Goal: Check status: Check status

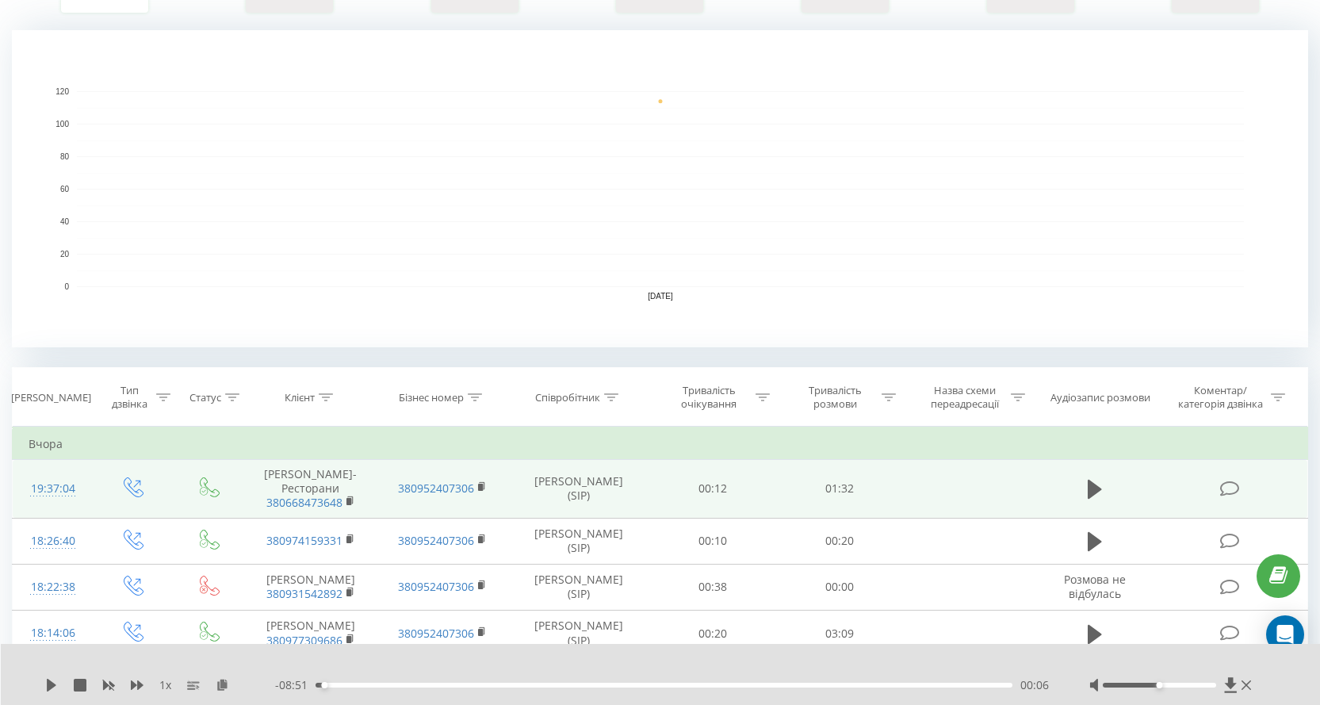
scroll to position [555, 0]
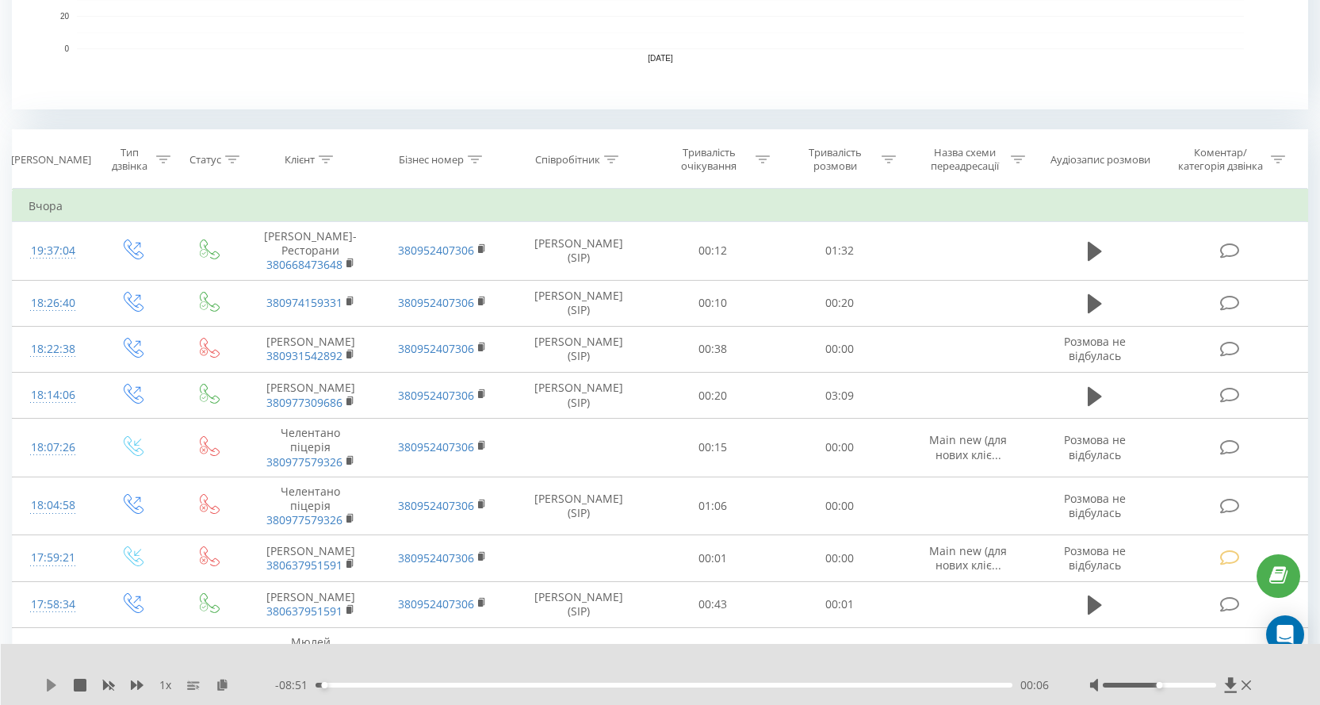
click at [56, 689] on icon at bounding box center [51, 685] width 13 height 13
drag, startPoint x: 1158, startPoint y: 688, endPoint x: 1219, endPoint y: 686, distance: 61.1
click at [1219, 686] on div "Accessibility label" at bounding box center [1216, 685] width 6 height 6
click at [53, 681] on icon at bounding box center [51, 685] width 13 height 13
click at [48, 684] on icon at bounding box center [52, 685] width 10 height 13
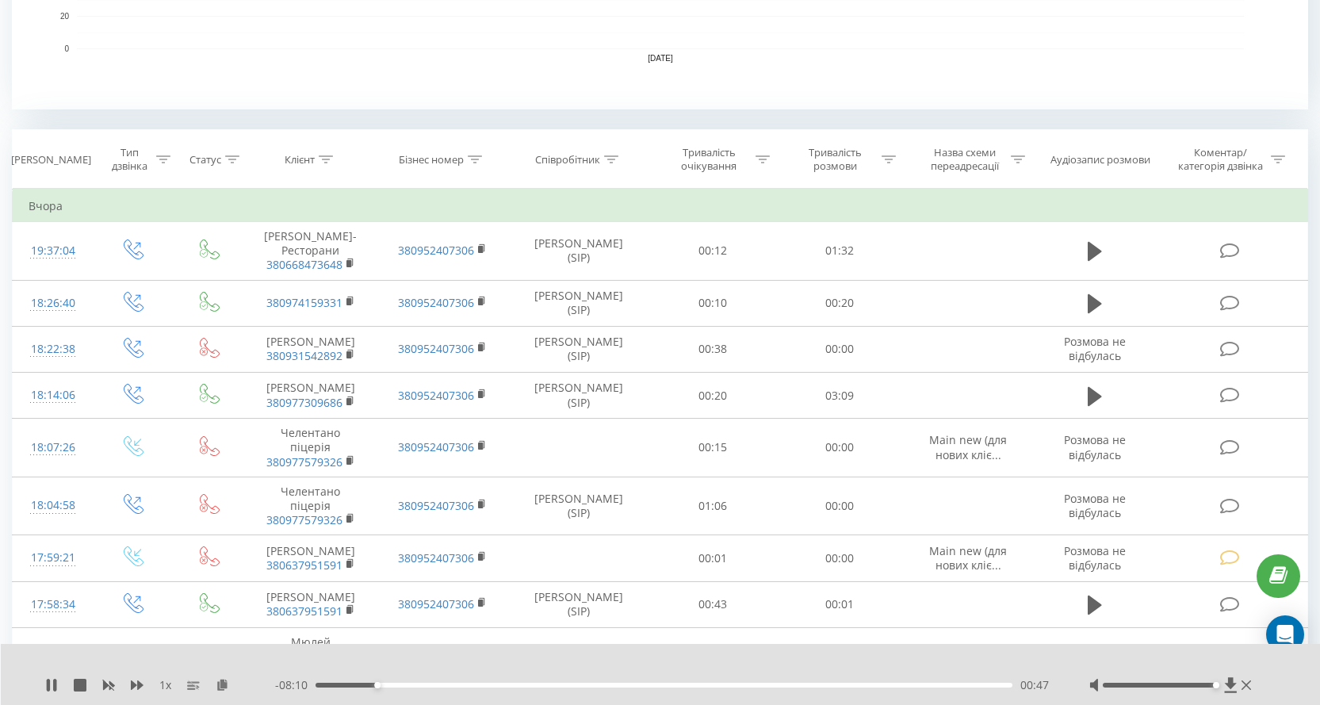
click at [165, 684] on span "1 x" at bounding box center [165, 685] width 12 height 16
click at [159, 684] on div "1 x" at bounding box center [160, 685] width 230 height 16
click at [191, 686] on rect at bounding box center [191, 685] width 8 height 2
click at [167, 686] on span "1 x" at bounding box center [165, 685] width 12 height 16
click at [163, 686] on span "1 x" at bounding box center [165, 685] width 12 height 16
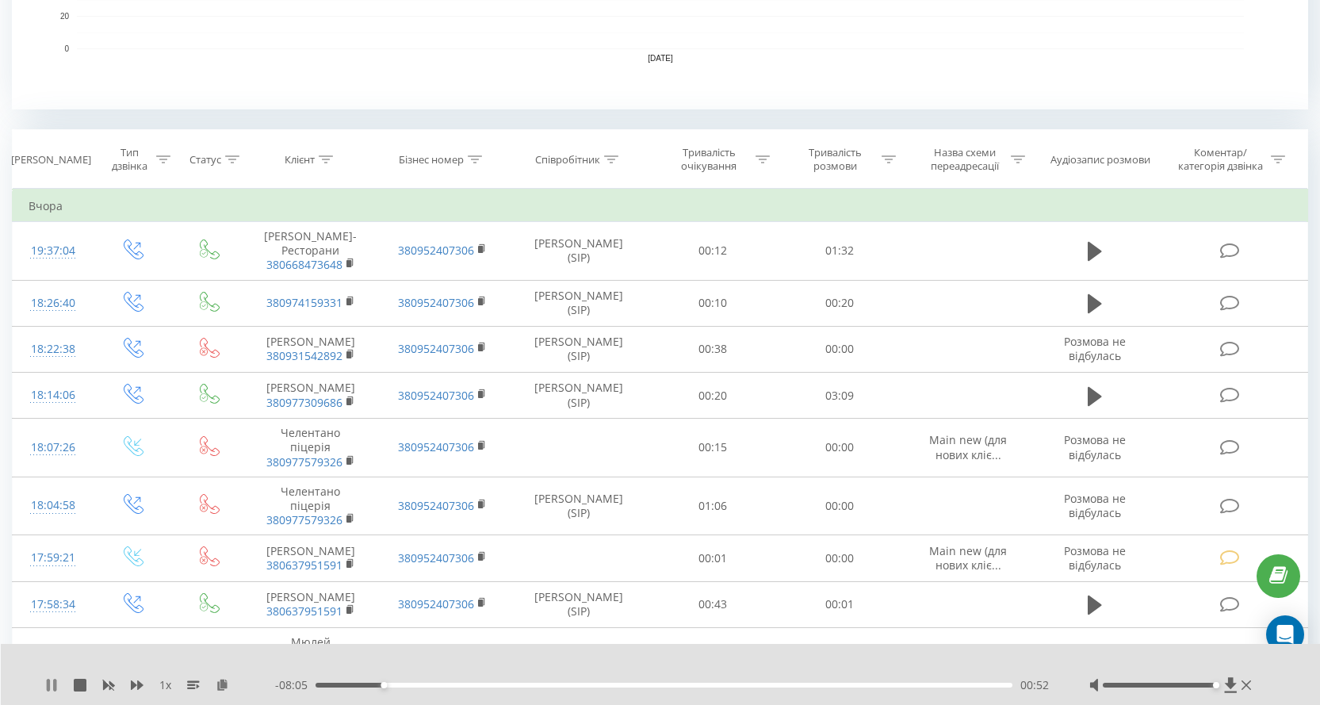
click at [56, 680] on icon at bounding box center [54, 685] width 3 height 13
click at [163, 688] on span "1 x" at bounding box center [165, 685] width 12 height 16
drag, startPoint x: 161, startPoint y: 680, endPoint x: 172, endPoint y: 680, distance: 11.1
click at [171, 680] on span "1 x" at bounding box center [165, 685] width 12 height 16
click at [172, 680] on div "1 x" at bounding box center [160, 685] width 230 height 16
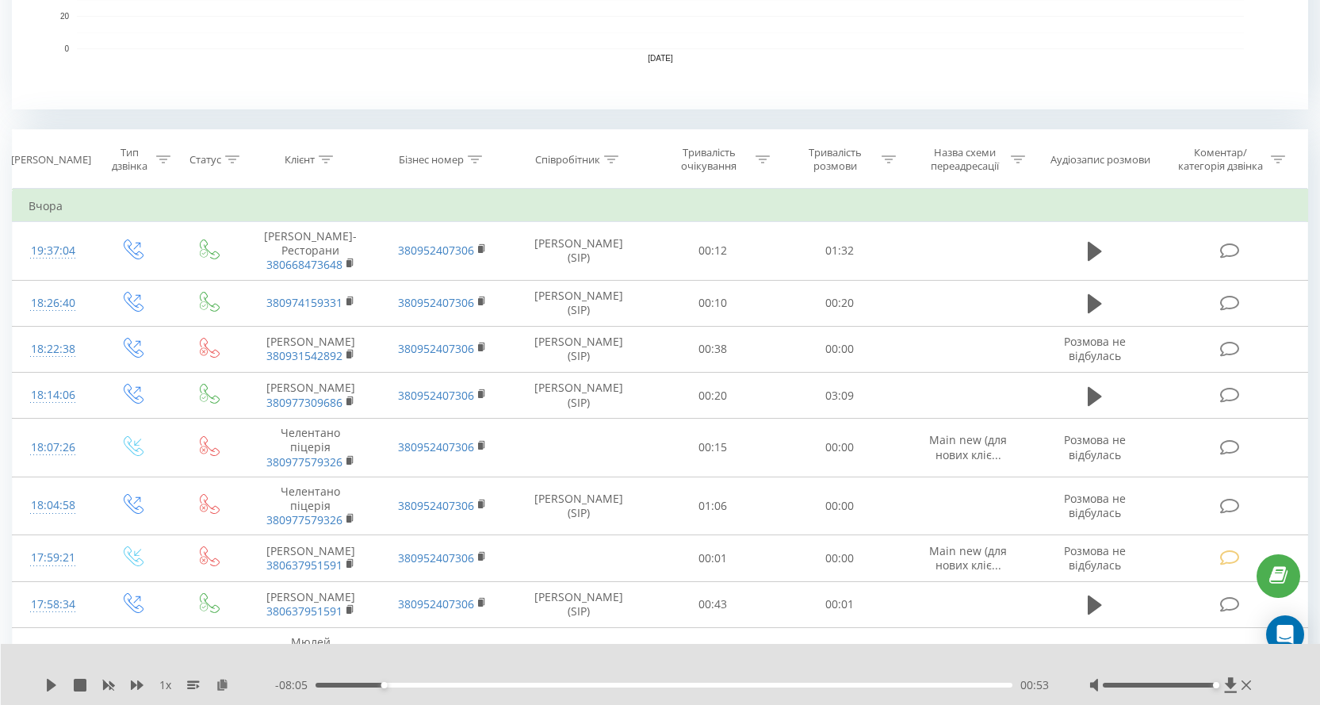
click at [172, 680] on div "1 x" at bounding box center [160, 685] width 230 height 16
click at [170, 688] on span "1 x" at bounding box center [165, 685] width 12 height 16
click at [169, 688] on span "1 x" at bounding box center [165, 685] width 12 height 16
click at [163, 687] on span "1 x" at bounding box center [165, 685] width 12 height 16
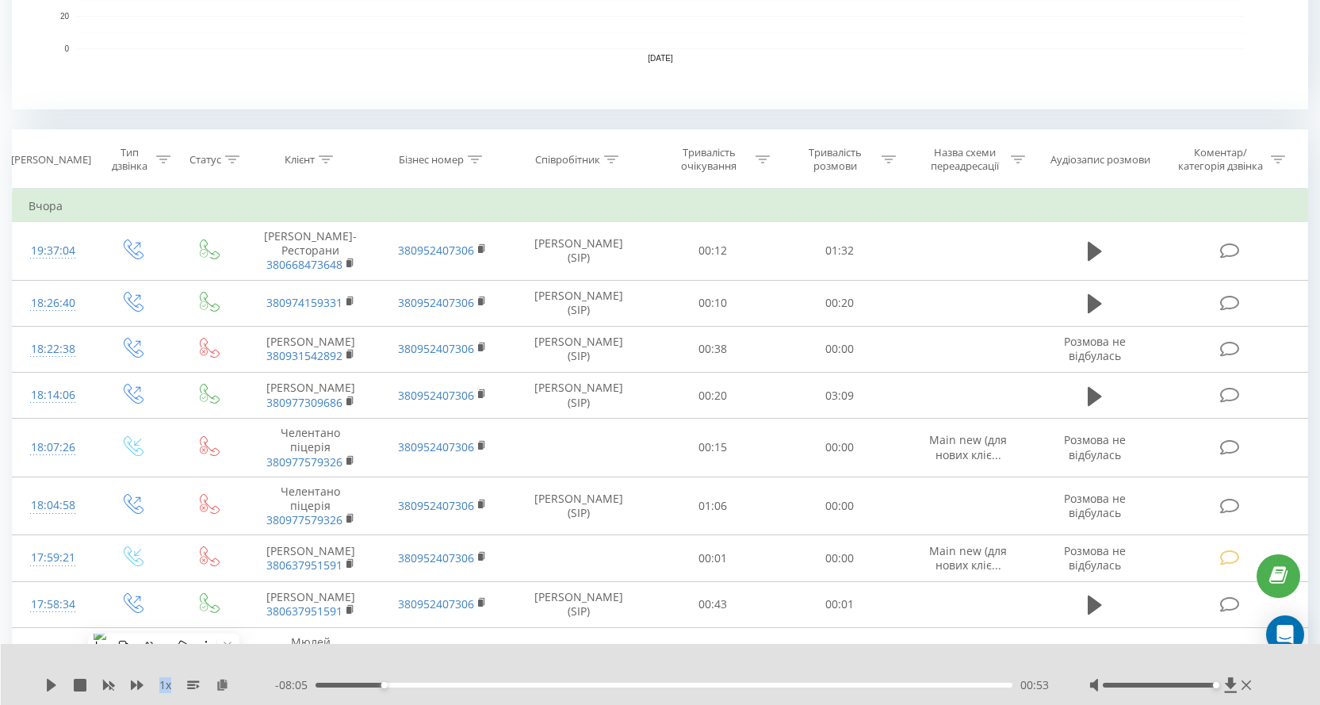
click at [163, 687] on span "1 x" at bounding box center [165, 685] width 12 height 16
click at [162, 686] on span "1 x" at bounding box center [165, 685] width 12 height 16
click at [144, 680] on div "1 x" at bounding box center [160, 685] width 230 height 16
click at [140, 684] on icon at bounding box center [137, 685] width 13 height 10
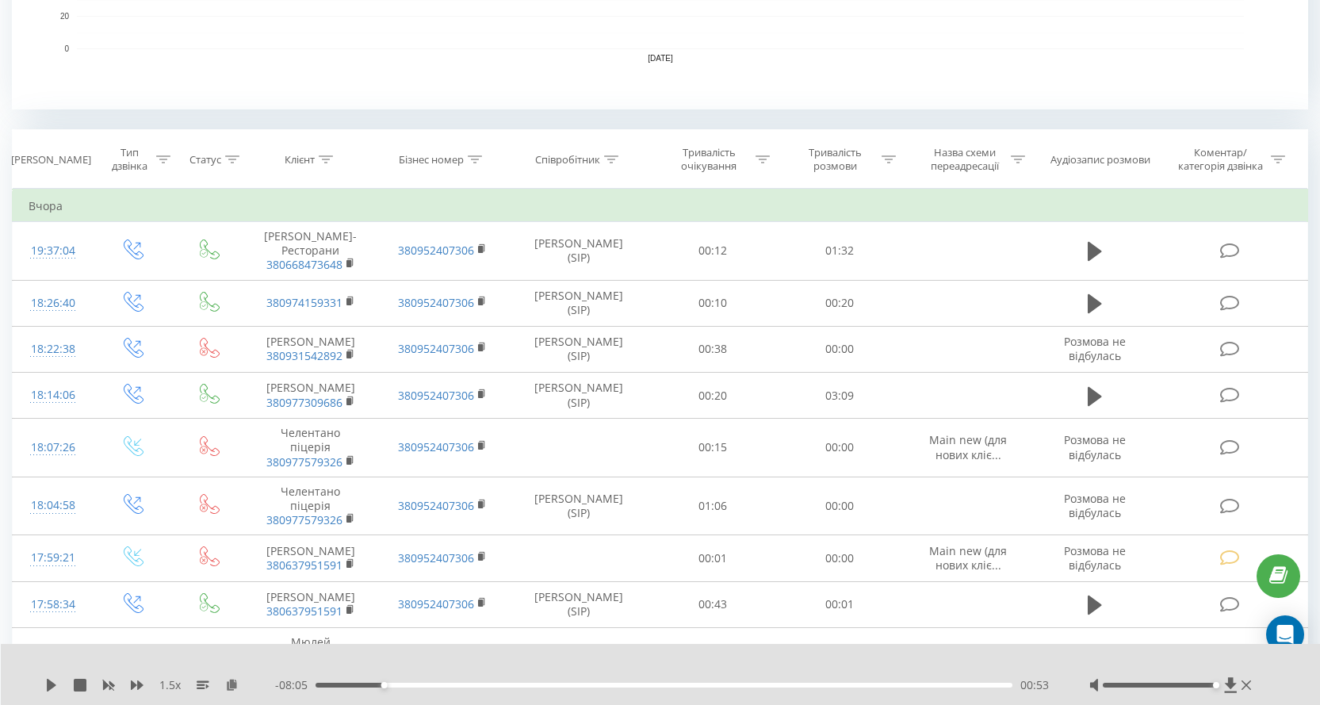
click at [49, 678] on div "1.5 x" at bounding box center [160, 685] width 230 height 16
click at [50, 682] on icon at bounding box center [52, 685] width 10 height 13
click at [60, 683] on div "1.5 x" at bounding box center [160, 685] width 230 height 16
click at [54, 683] on icon at bounding box center [54, 685] width 3 height 13
click at [108, 681] on icon at bounding box center [108, 685] width 13 height 13
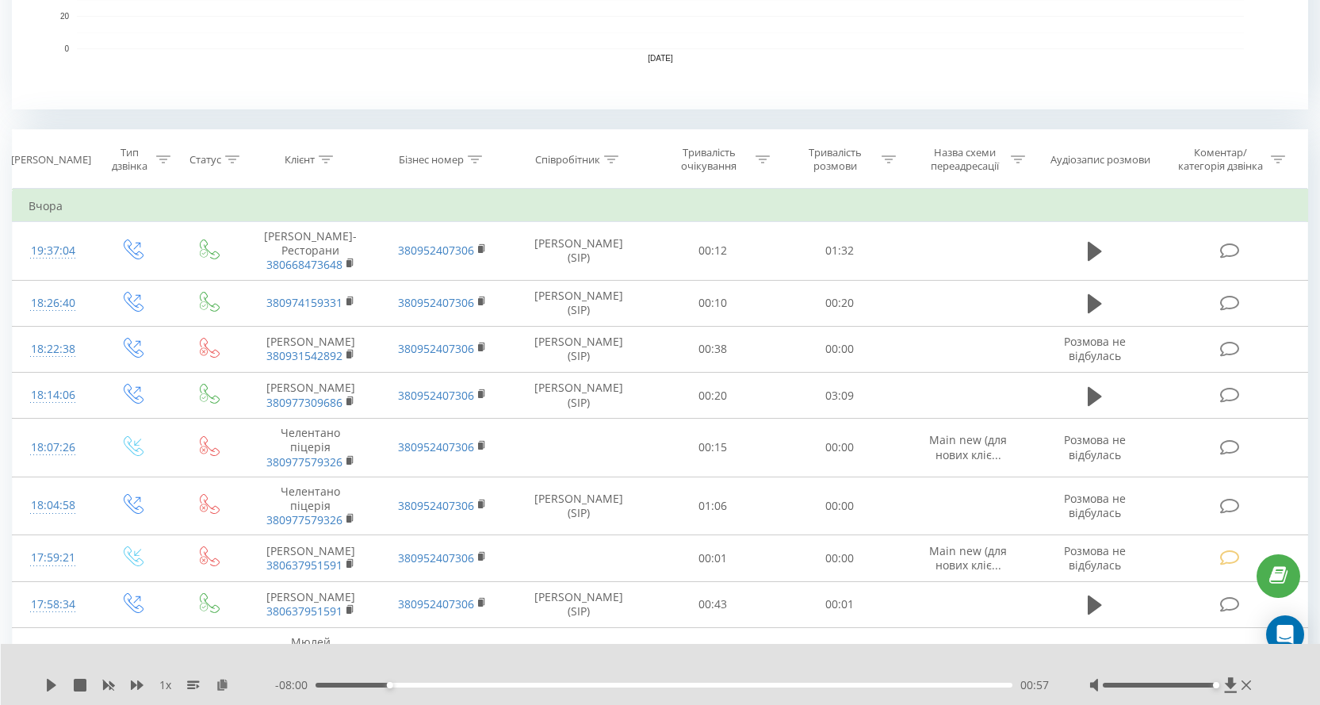
click at [126, 680] on div "1 x" at bounding box center [160, 685] width 230 height 16
click at [133, 680] on icon at bounding box center [137, 685] width 13 height 13
click at [40, 682] on div "1.25 x - 08:00 00:57 00:57" at bounding box center [661, 674] width 1320 height 61
click at [46, 682] on icon at bounding box center [51, 685] width 13 height 13
click at [49, 685] on icon at bounding box center [48, 685] width 3 height 13
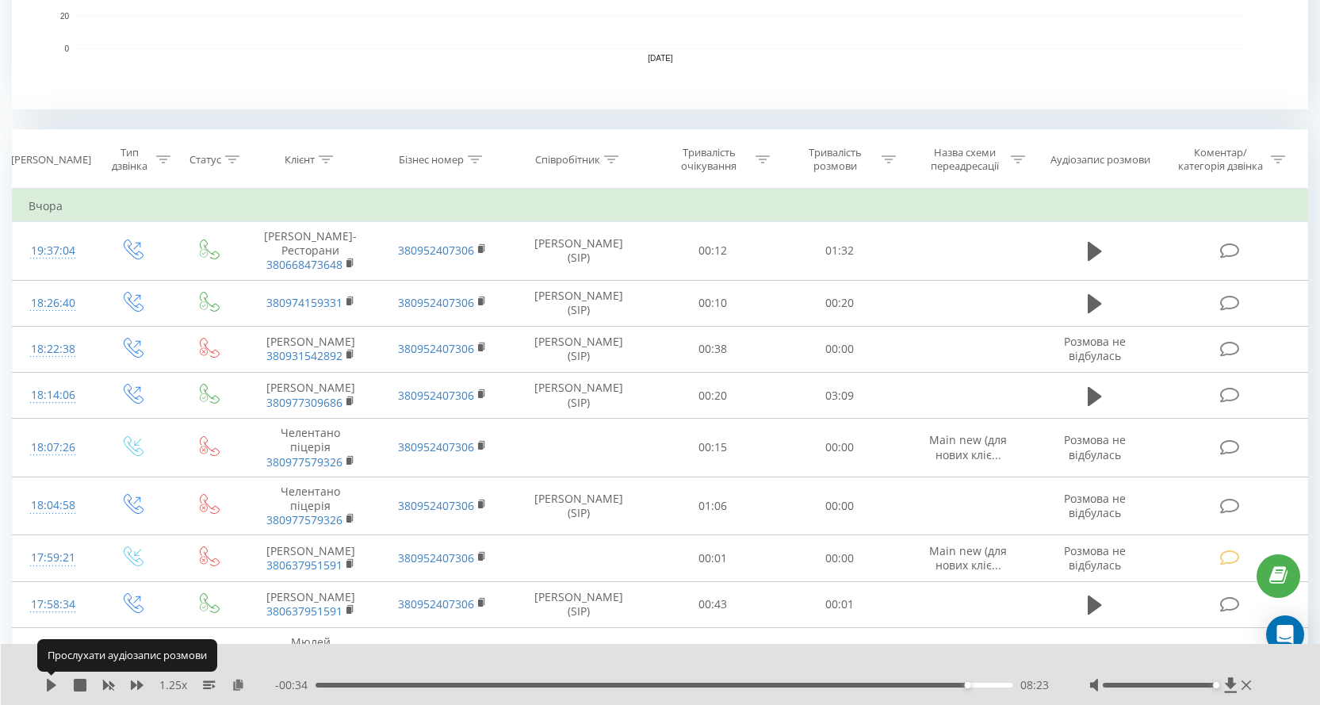
click at [49, 685] on icon at bounding box center [52, 685] width 10 height 13
